Goal: Task Accomplishment & Management: Manage account settings

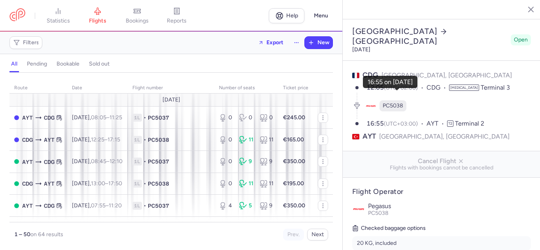
select select "hours"
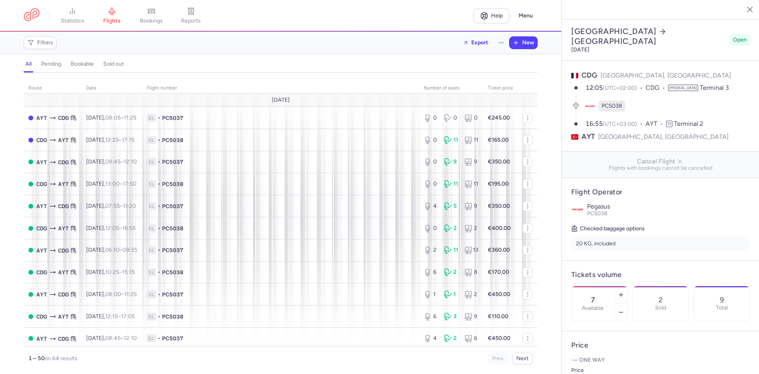
scroll to position [192, 0]
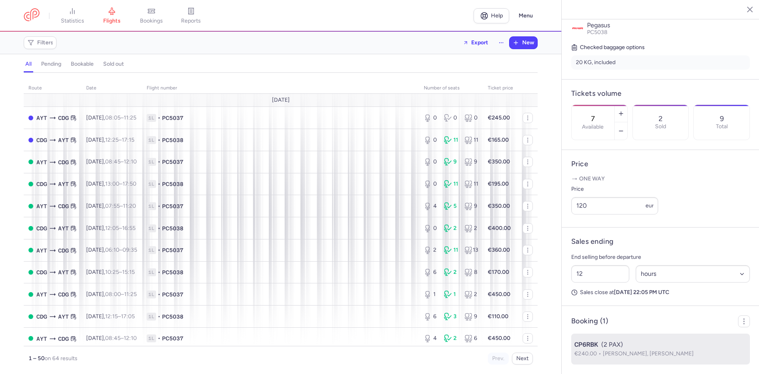
click at [540, 250] on div "CP6RBK (2 PAX)" at bounding box center [660, 344] width 172 height 9
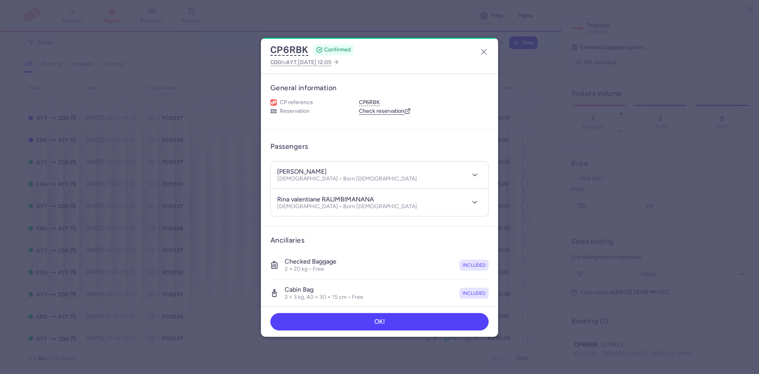
scroll to position [192, 0]
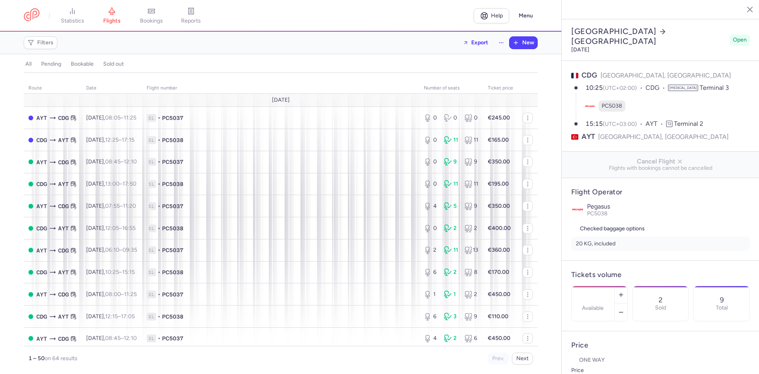
select select "days"
type input "7"
type input "80"
type input "12"
select select "hours"
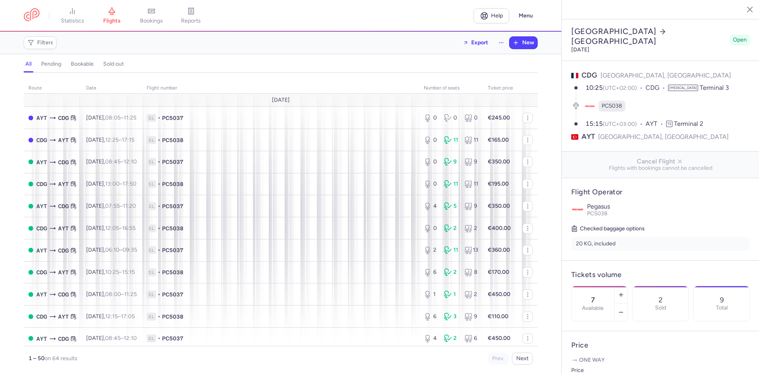
scroll to position [192, 0]
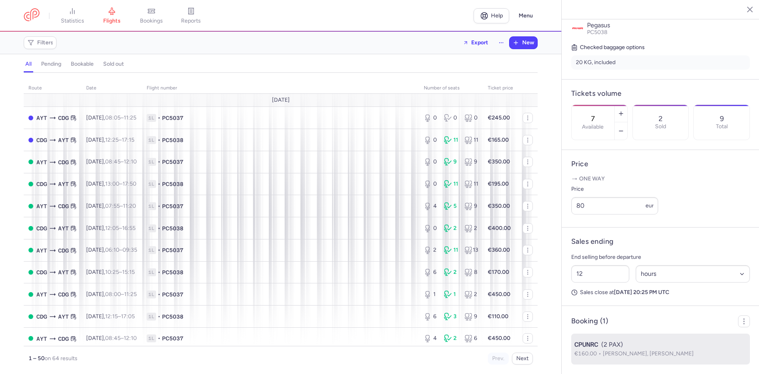
click at [626, 347] on div "CPUNRC (2 PAX)" at bounding box center [660, 344] width 172 height 9
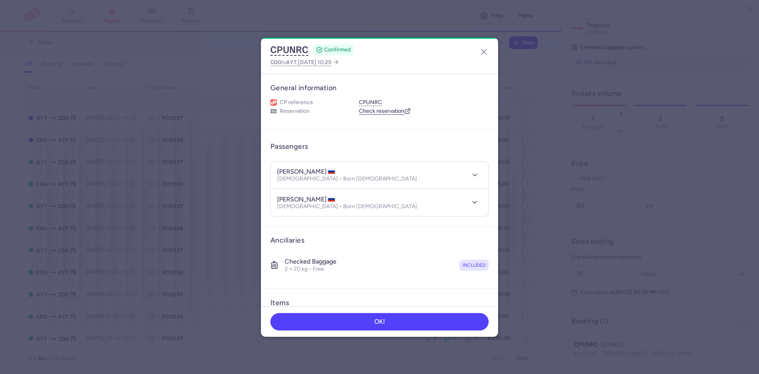
scroll to position [192, 0]
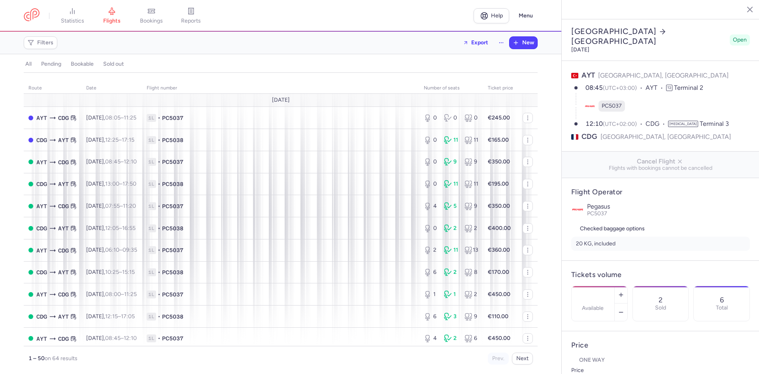
select select "days"
type input "4"
type input "100"
type input "12"
select select "hours"
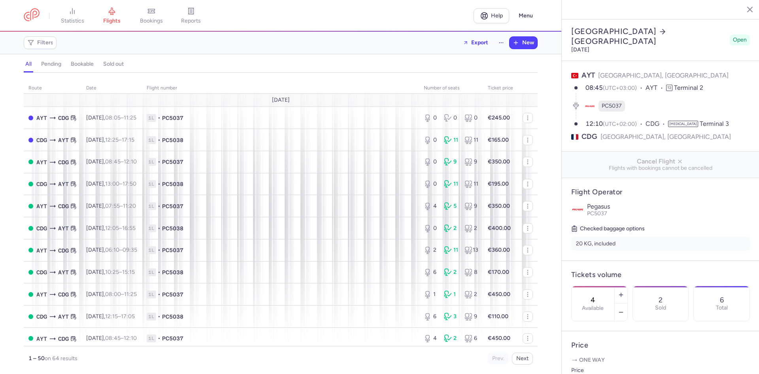
scroll to position [192, 0]
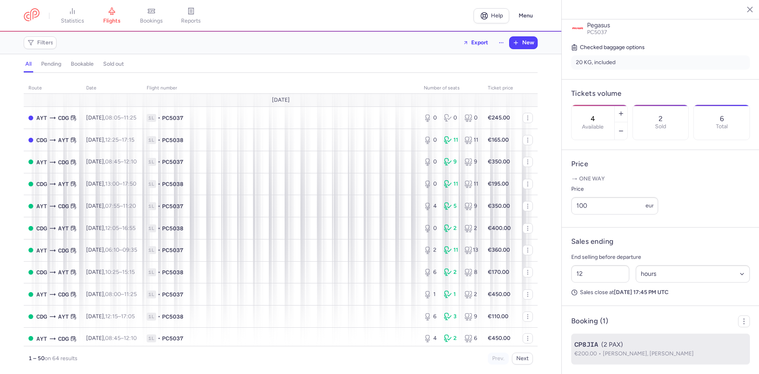
click at [648, 344] on div "CP8JIA (2 PAX)" at bounding box center [660, 344] width 172 height 9
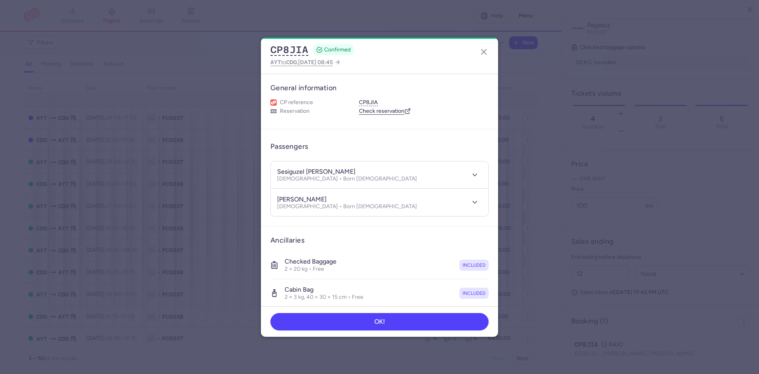
scroll to position [192, 0]
